Goal: Task Accomplishment & Management: Manage account settings

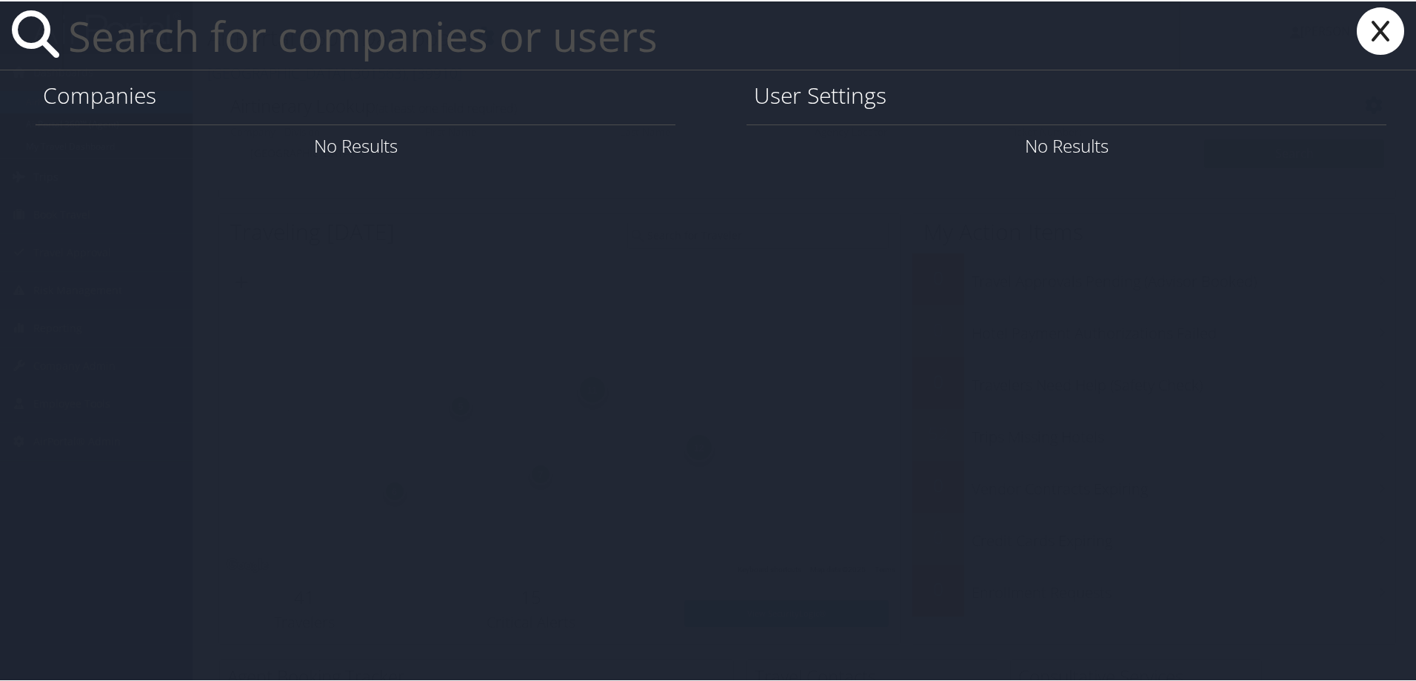
paste input "[PERSON_NAME][EMAIL_ADDRESS][DOMAIN_NAME]"
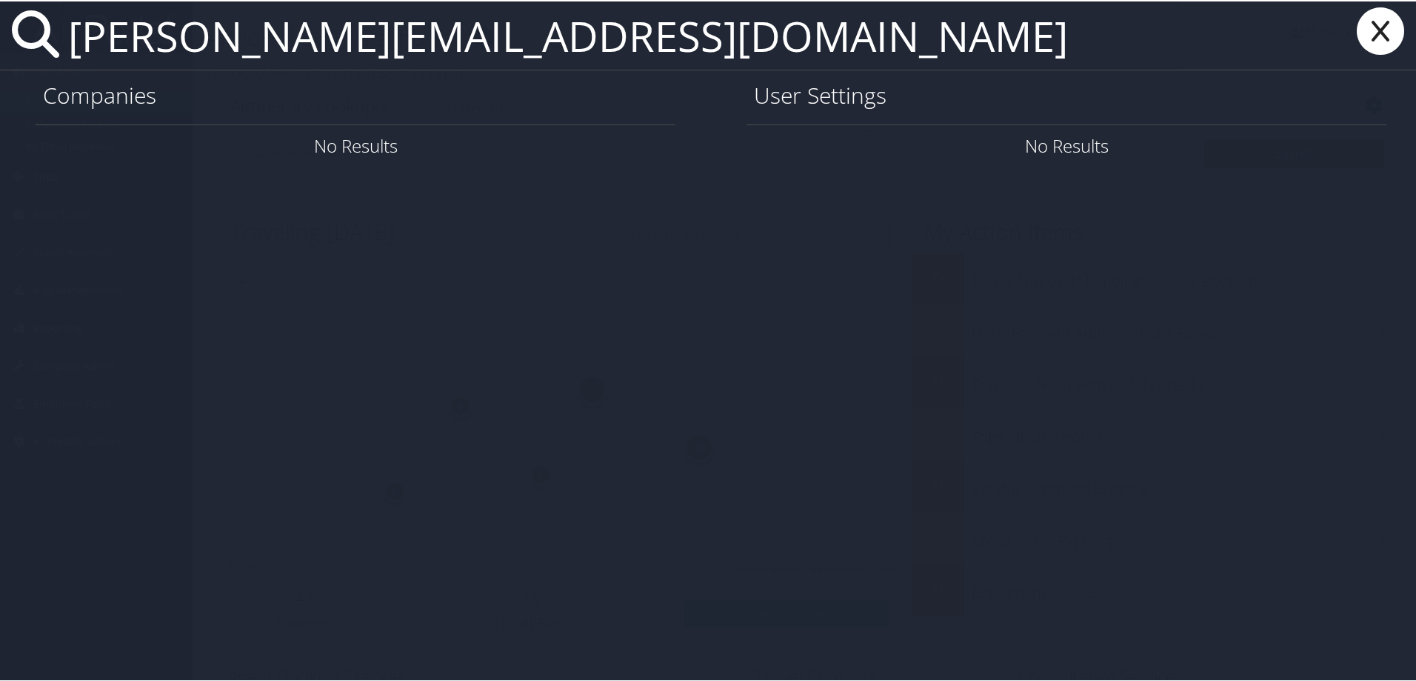
type input "[PERSON_NAME][EMAIL_ADDRESS][DOMAIN_NAME]"
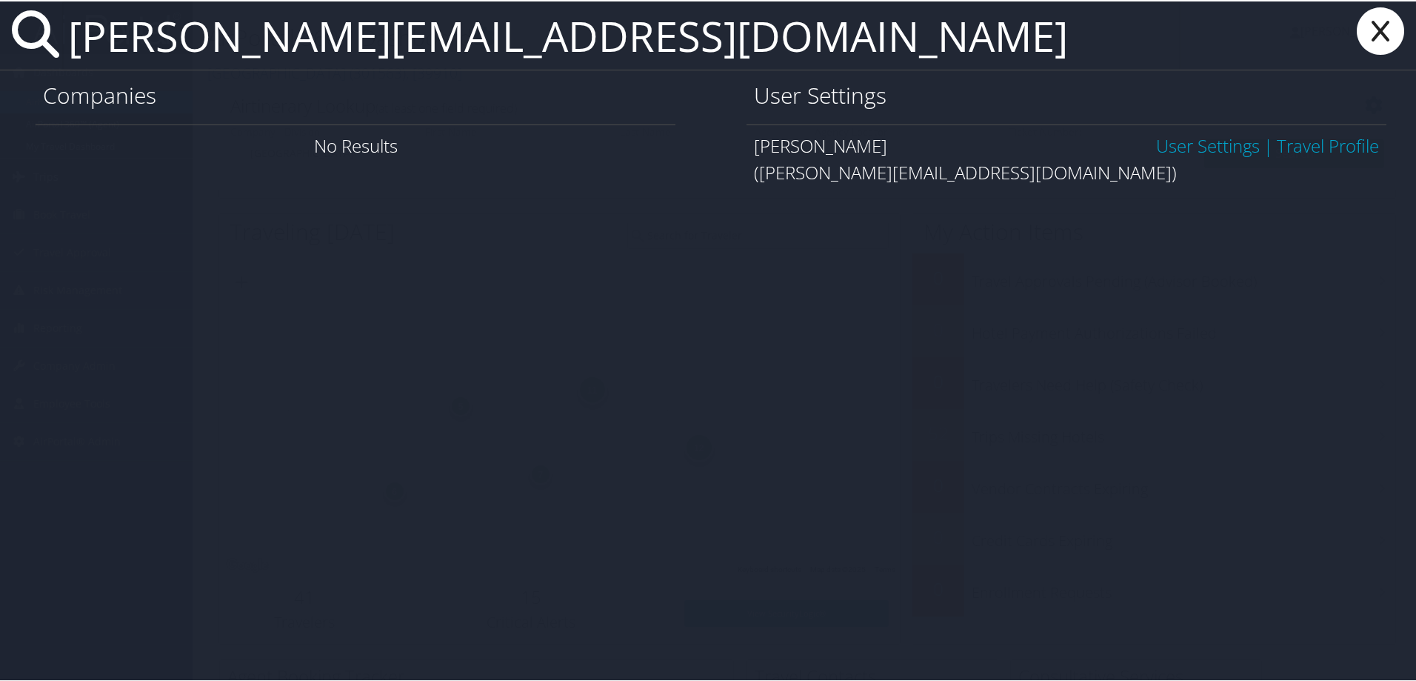
click at [1184, 147] on link "User Settings" at bounding box center [1208, 144] width 104 height 24
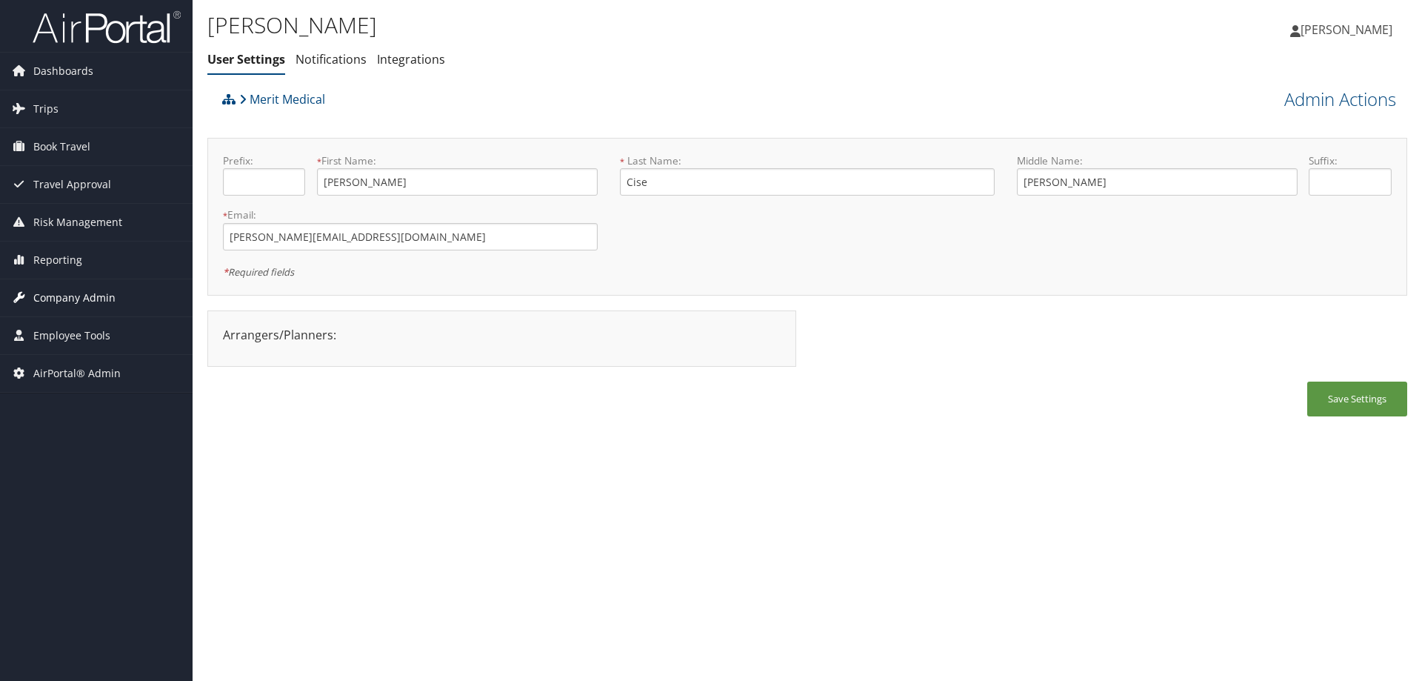
click at [73, 301] on span "Company Admin" at bounding box center [74, 297] width 82 height 37
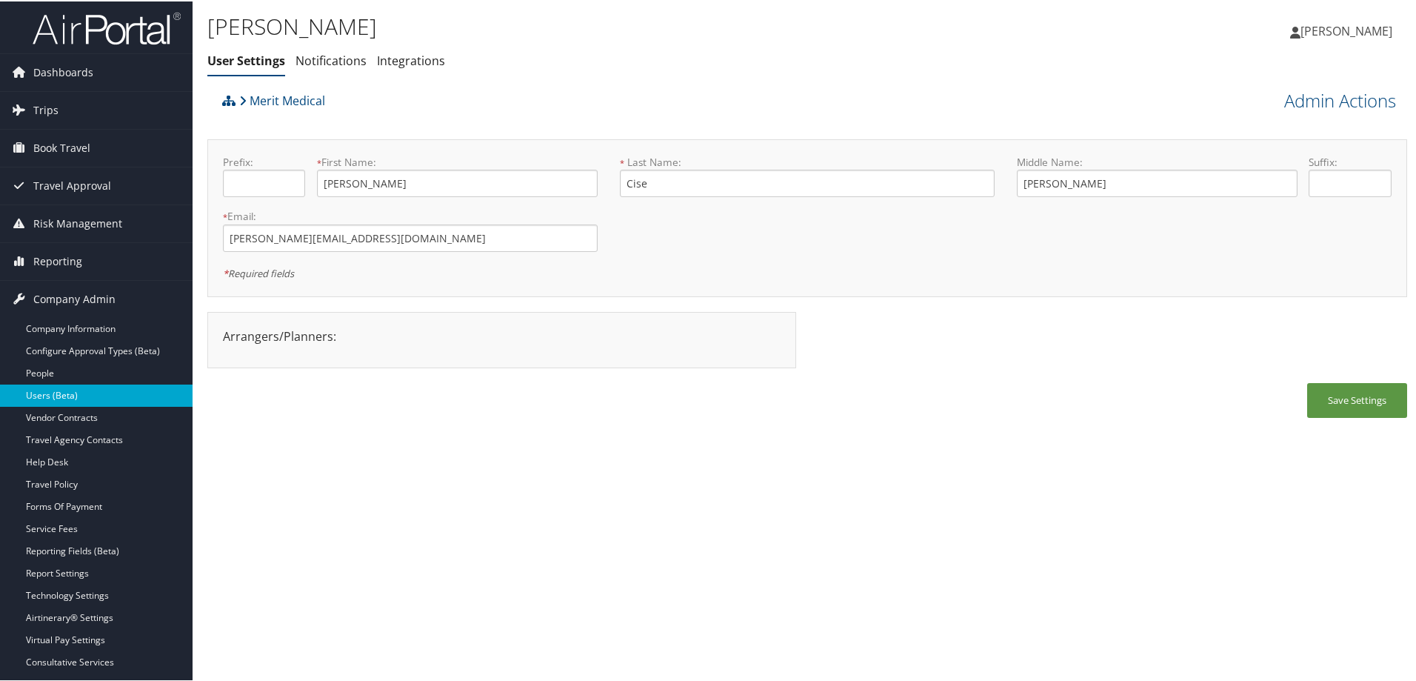
click at [103, 402] on link "Users (Beta)" at bounding box center [96, 394] width 193 height 22
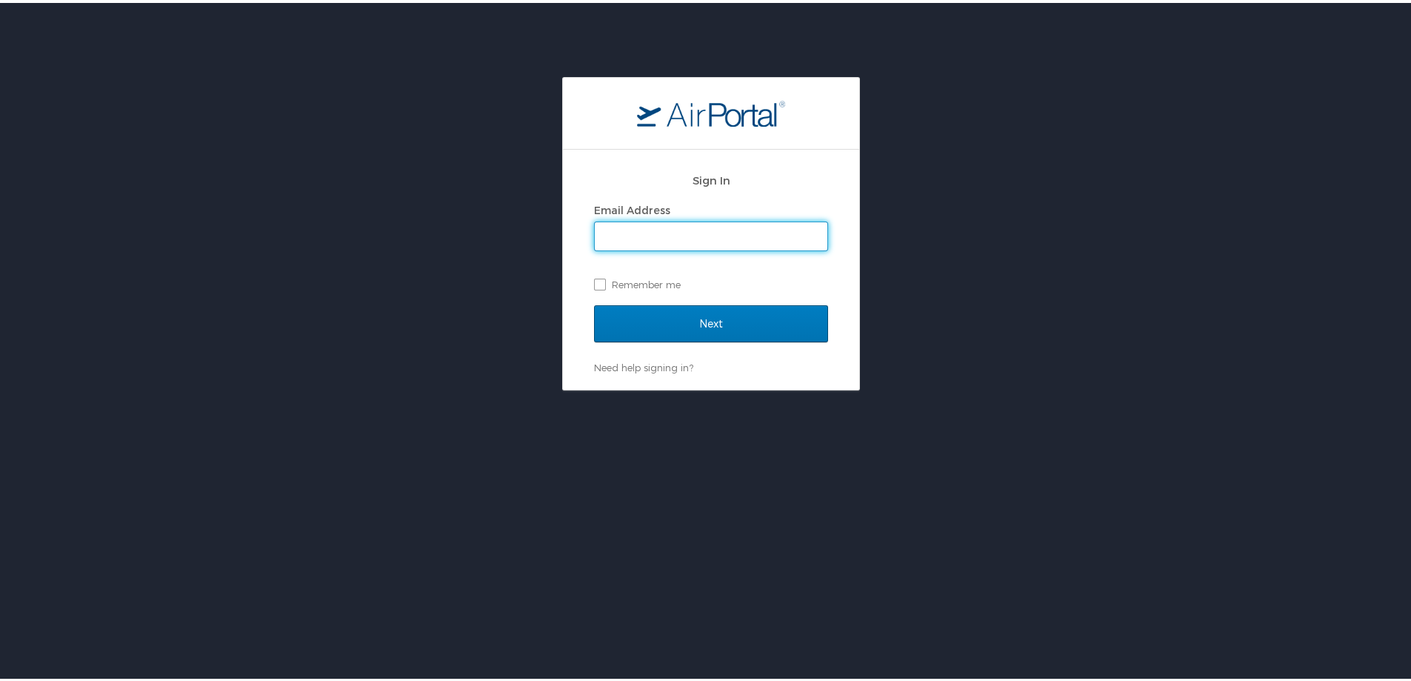
type input "michelle.meighan@cbtravel.com"
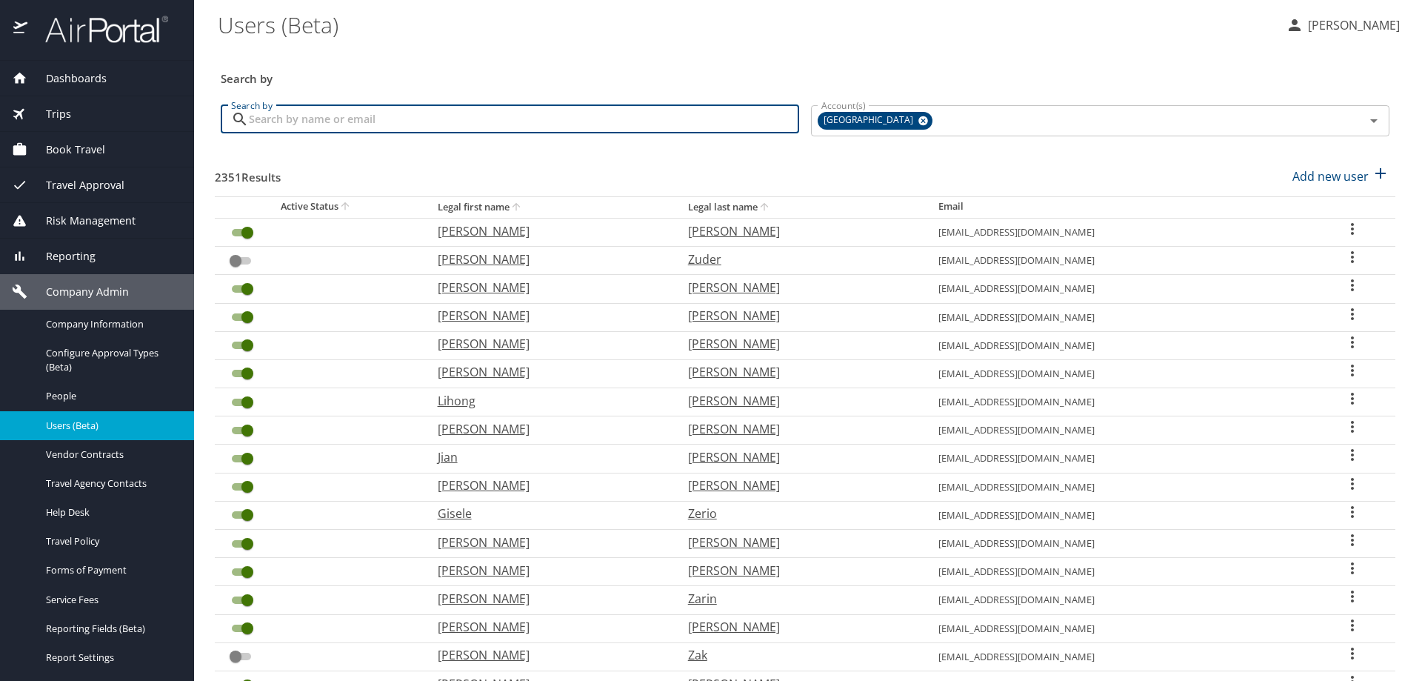
click at [288, 125] on input "Search by" at bounding box center [524, 119] width 550 height 28
paste input "[PERSON_NAME][EMAIL_ADDRESS][DOMAIN_NAME]"
click at [919, 122] on icon at bounding box center [924, 121] width 10 height 10
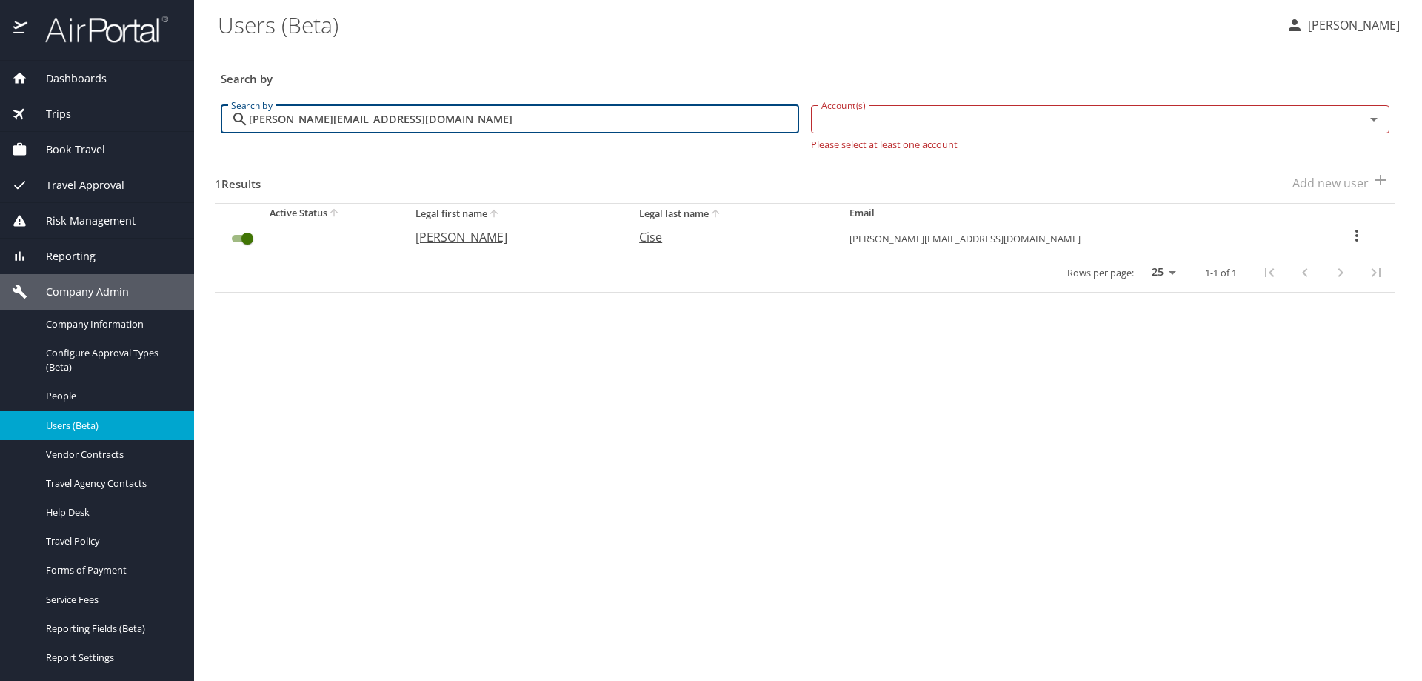
type input "[PERSON_NAME][EMAIL_ADDRESS][DOMAIN_NAME]"
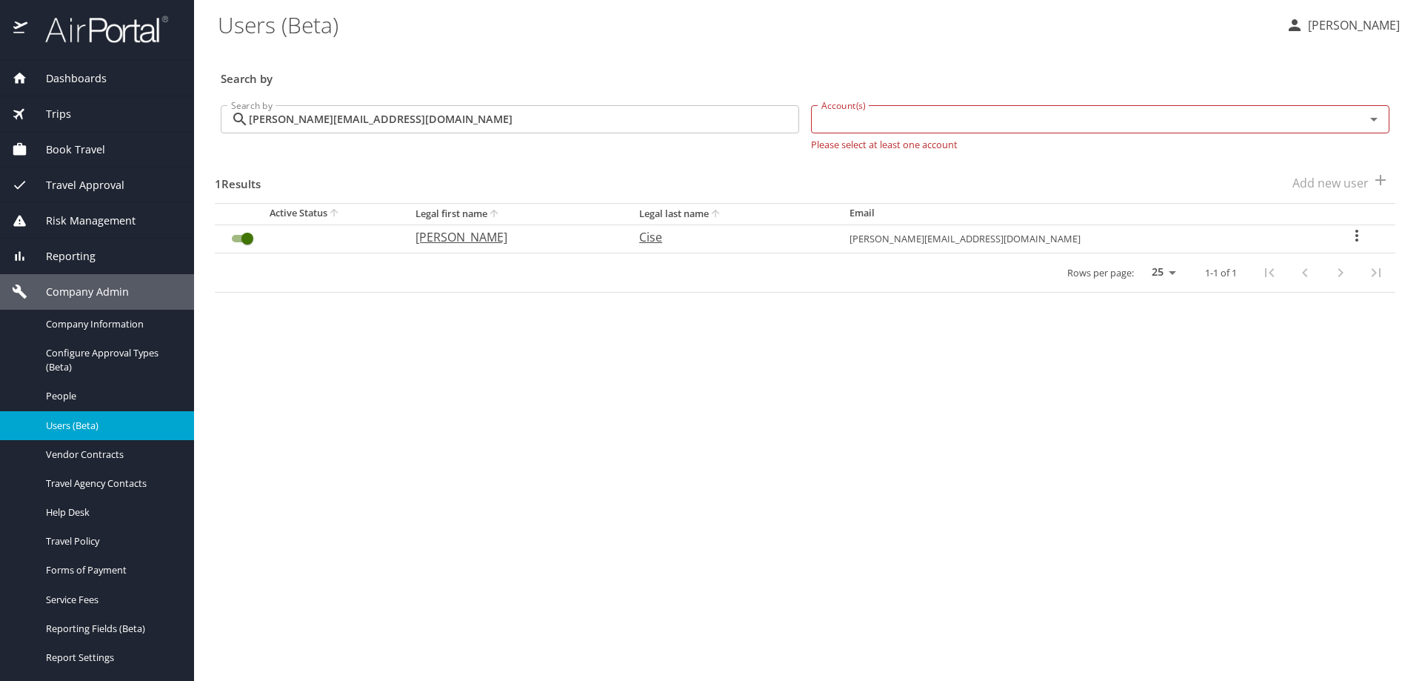
click at [1354, 235] on icon "User Search Table" at bounding box center [1357, 236] width 18 height 18
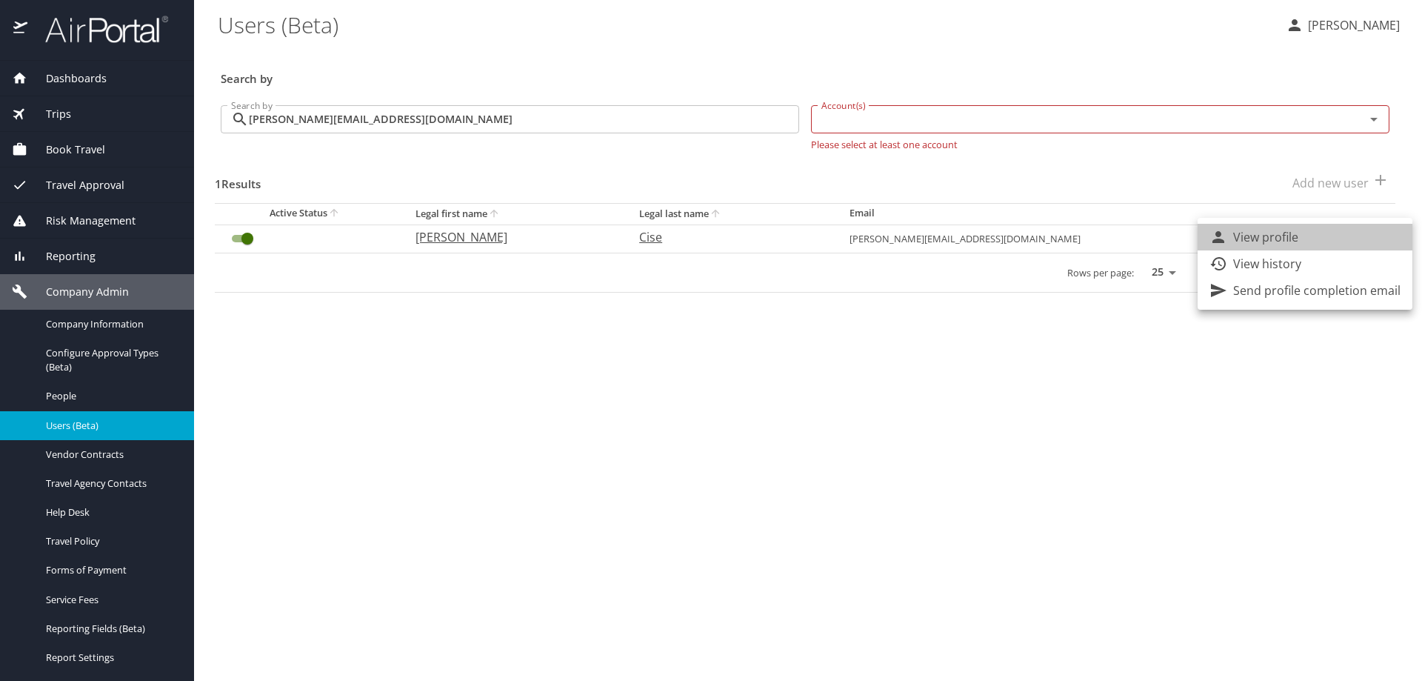
click at [1336, 236] on li "View profile" at bounding box center [1305, 237] width 215 height 27
select select "US"
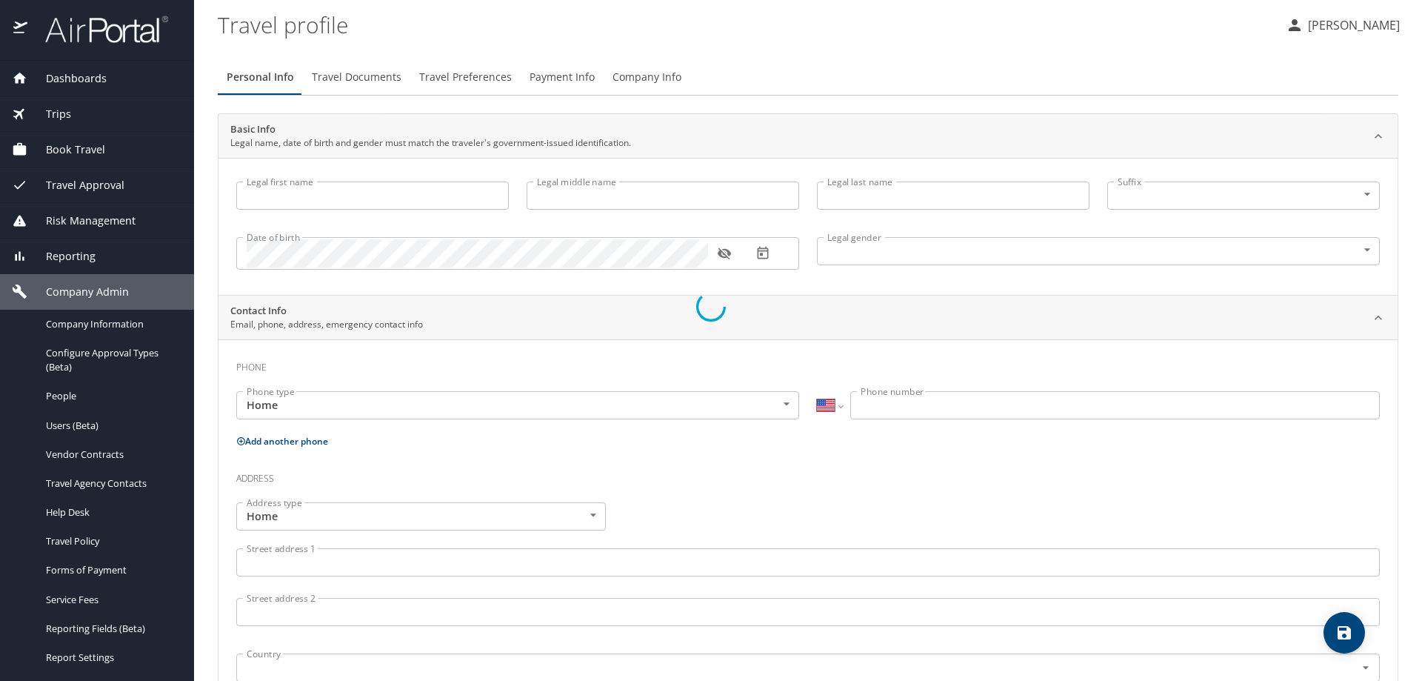
type input "David"
type input "Michael"
type input "Cise"
type input "Male"
select select "US"
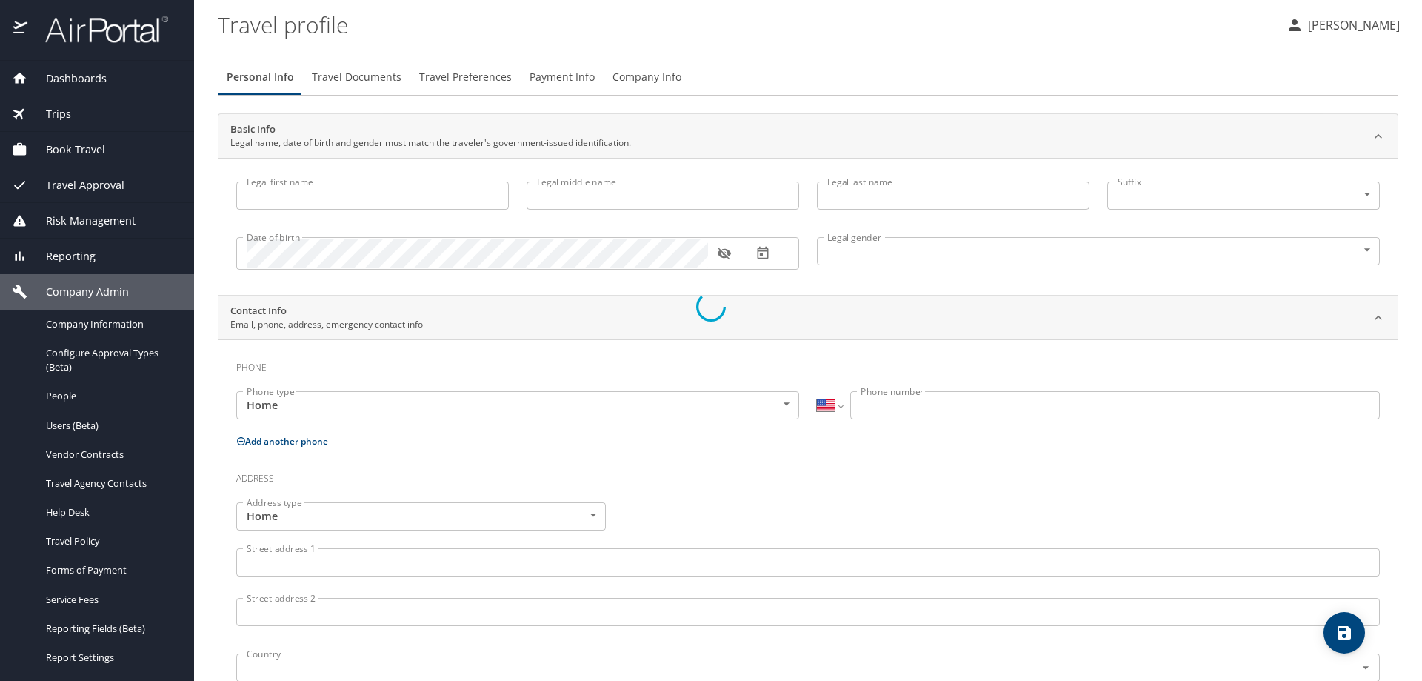
select select "US"
